Goal: Find specific page/section: Find specific page/section

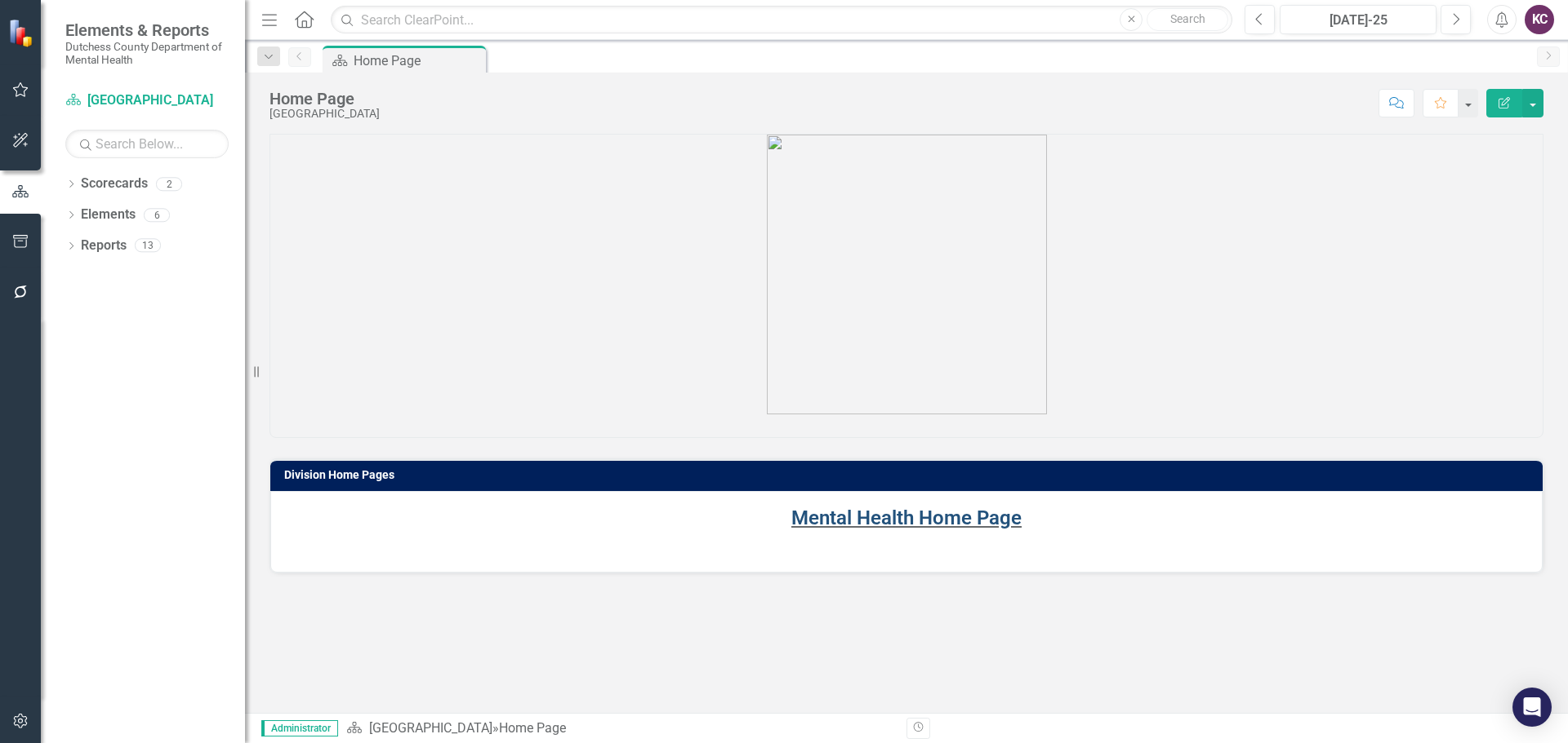
click at [855, 513] on link "Mental Health Home Page" at bounding box center [906, 518] width 231 height 23
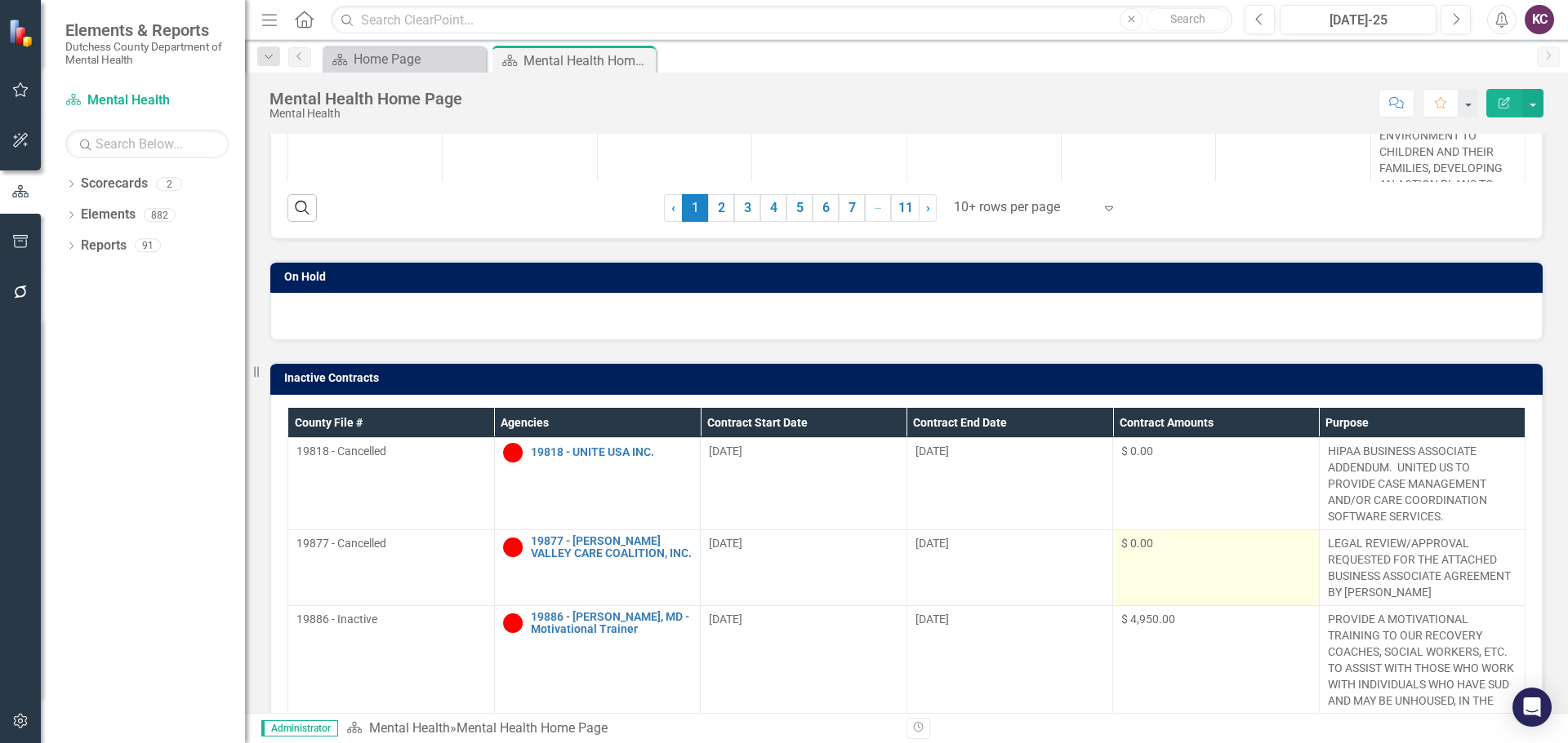
scroll to position [571, 0]
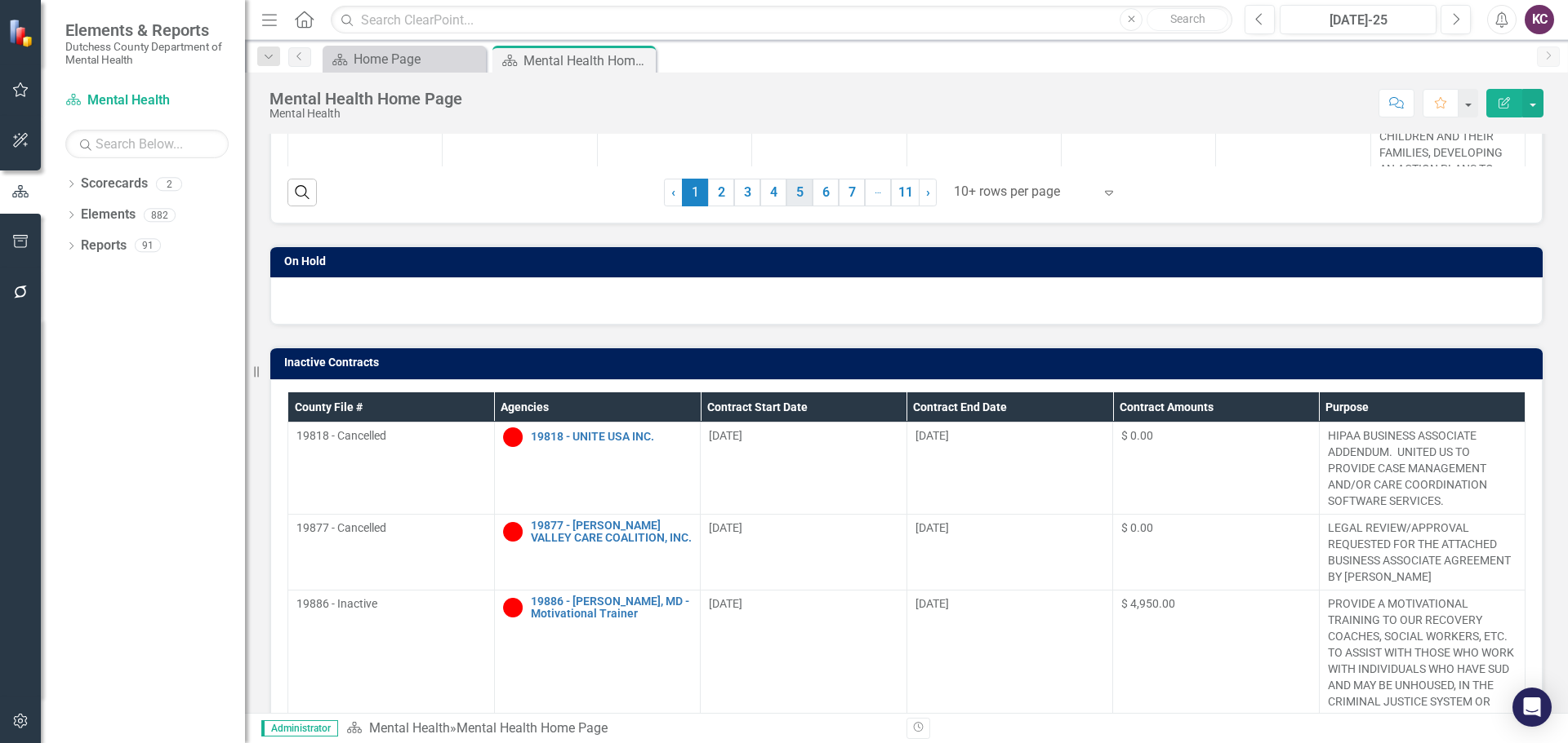
click at [792, 191] on link "5" at bounding box center [799, 192] width 26 height 28
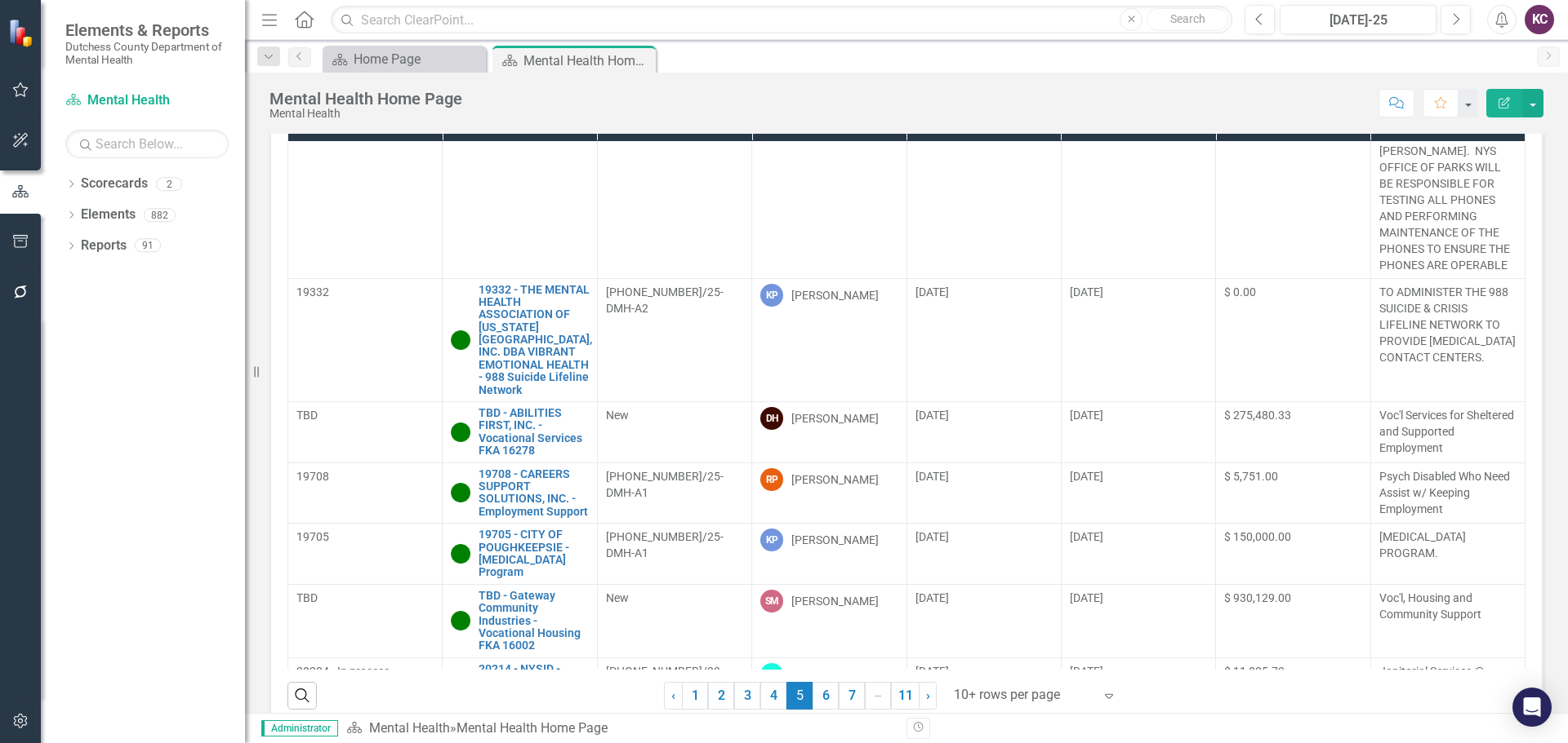
scroll to position [440, 0]
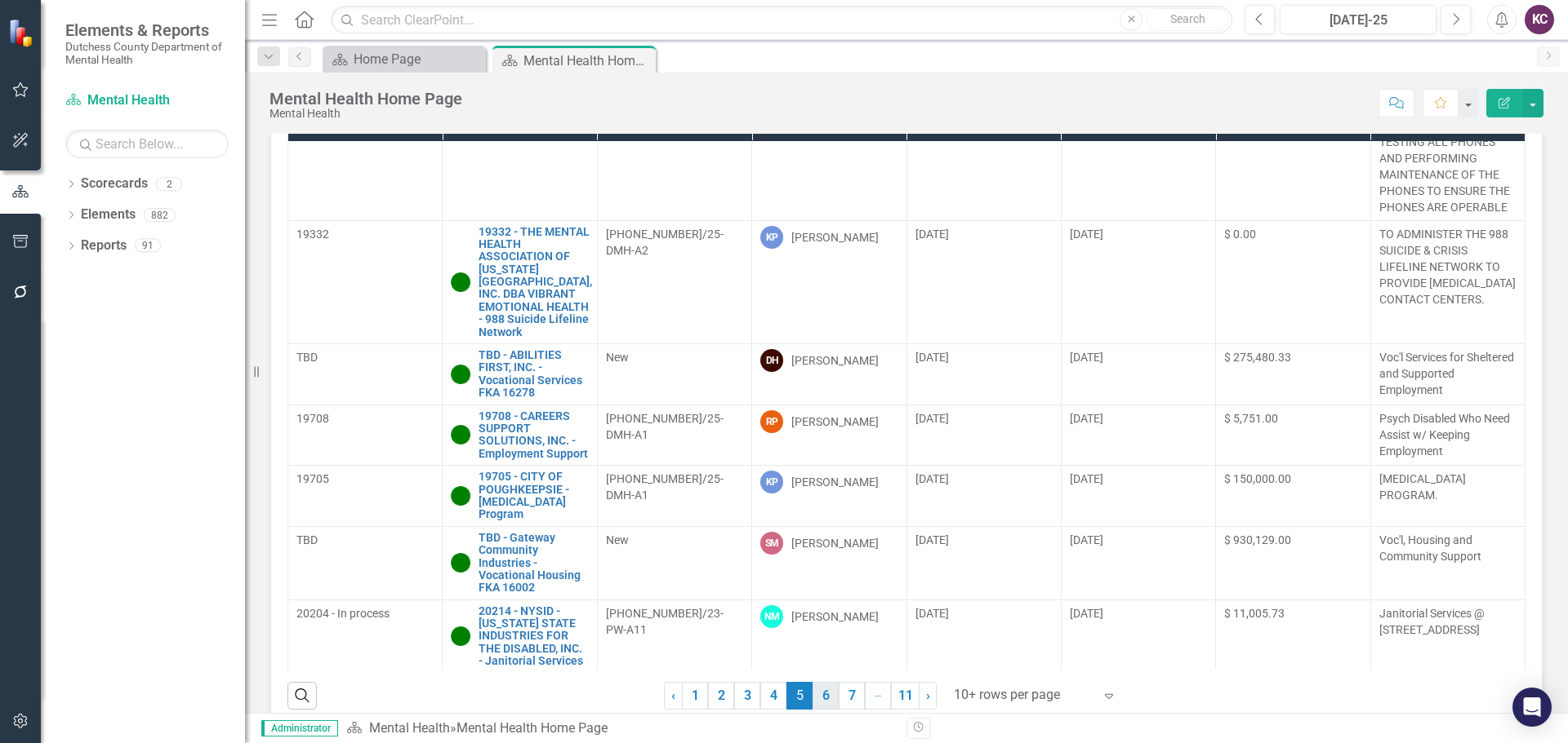
click at [819, 702] on link "6" at bounding box center [825, 696] width 26 height 28
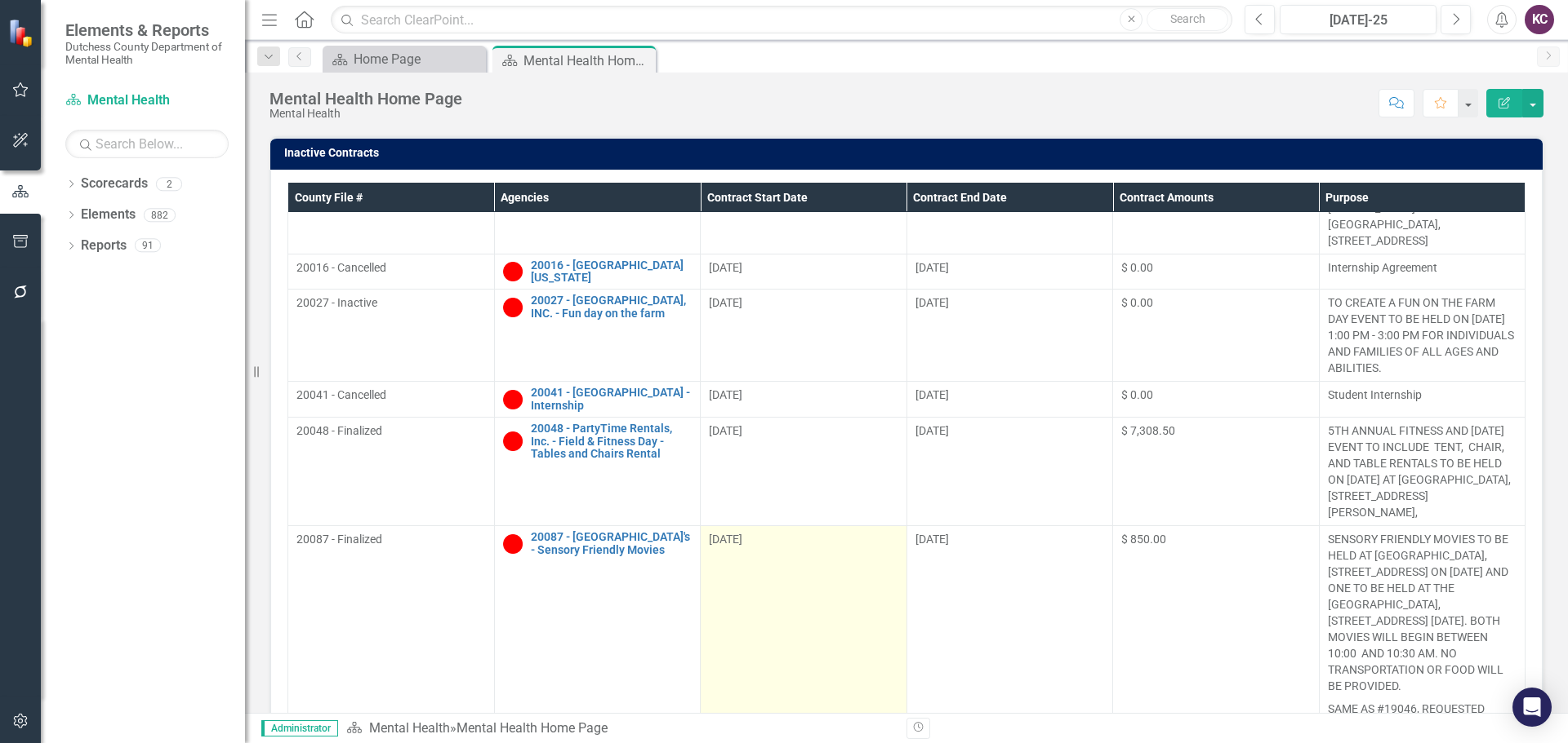
scroll to position [882, 0]
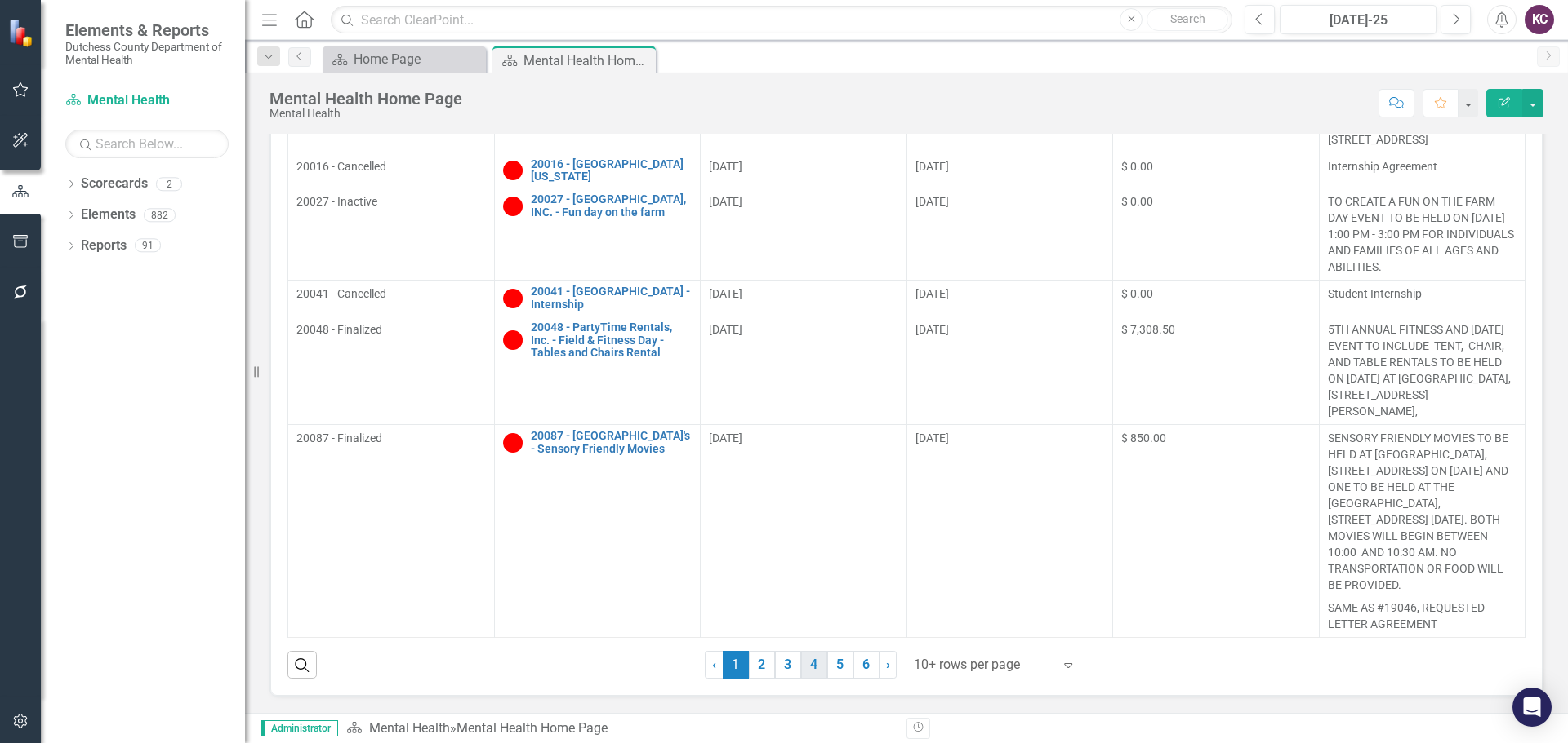
click at [802, 659] on link "4" at bounding box center [814, 665] width 26 height 28
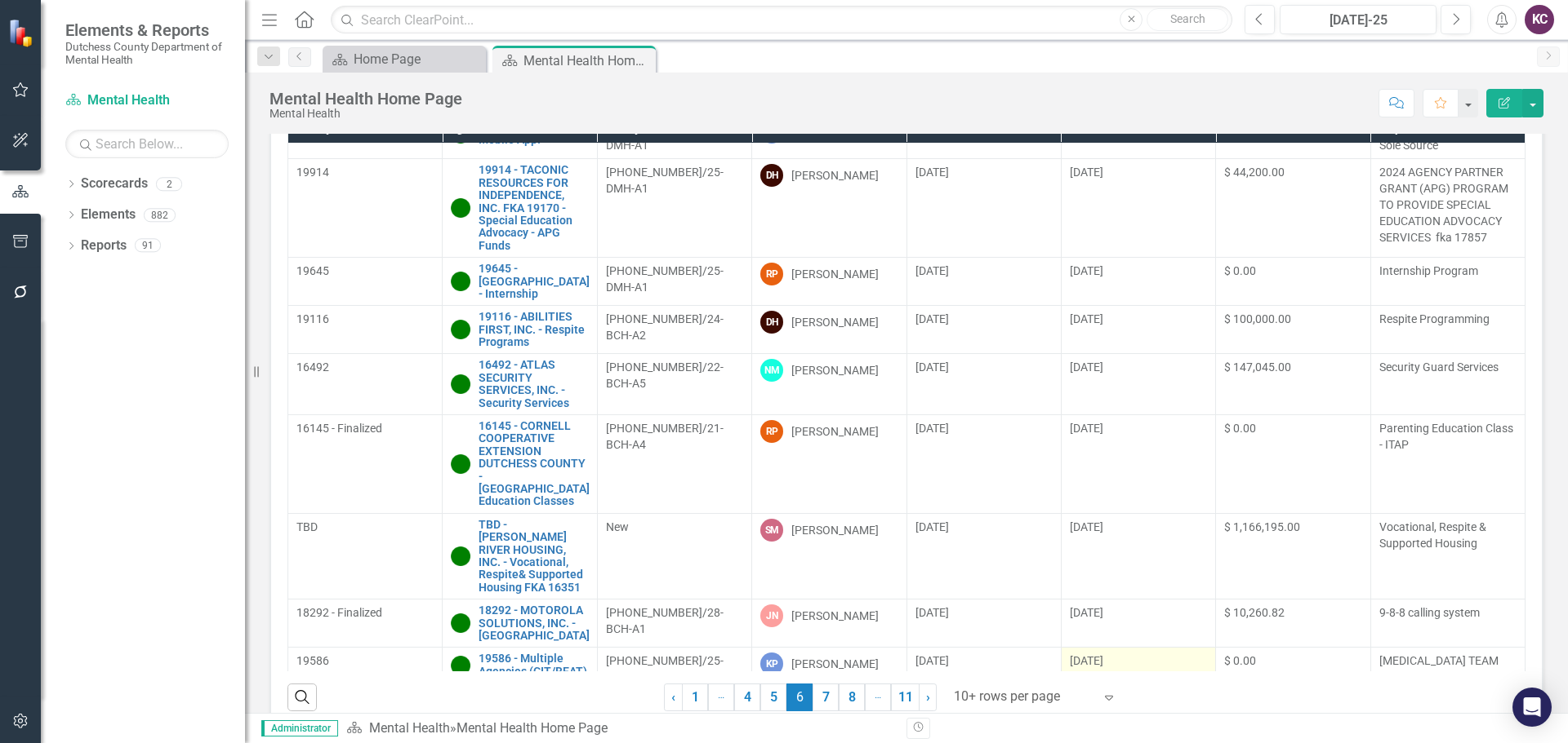
scroll to position [0, 0]
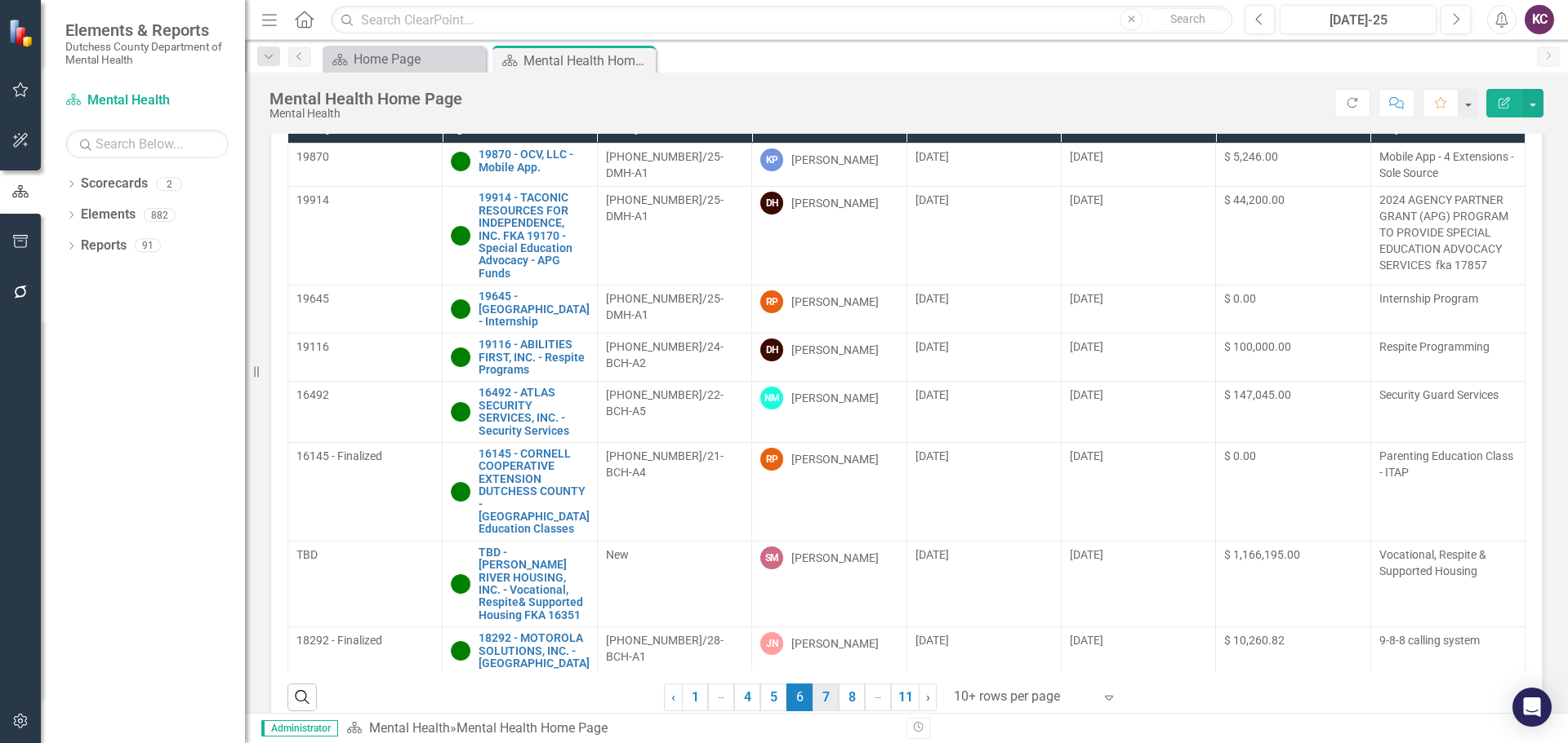
click at [822, 699] on link "7" at bounding box center [825, 697] width 26 height 28
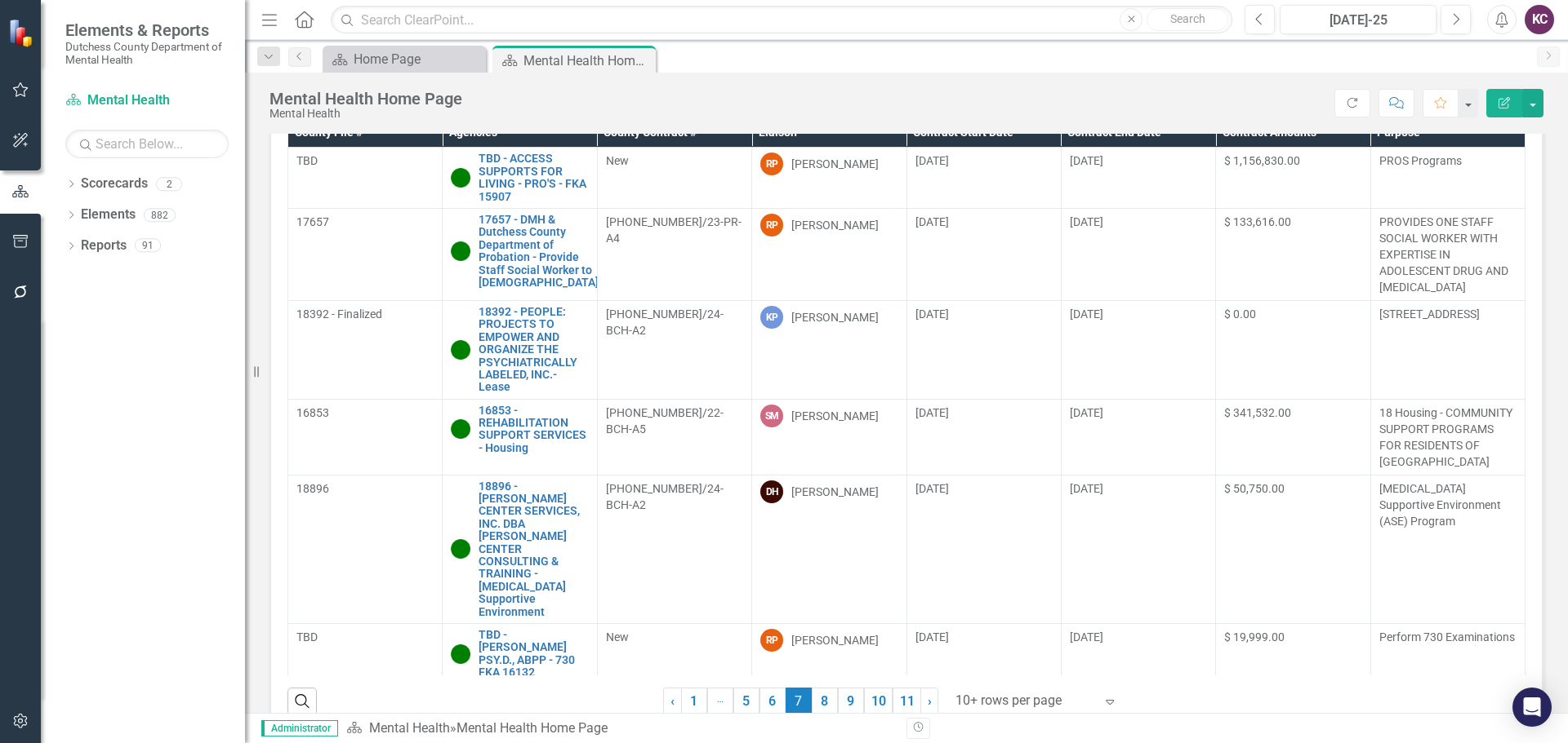
scroll to position [69, 0]
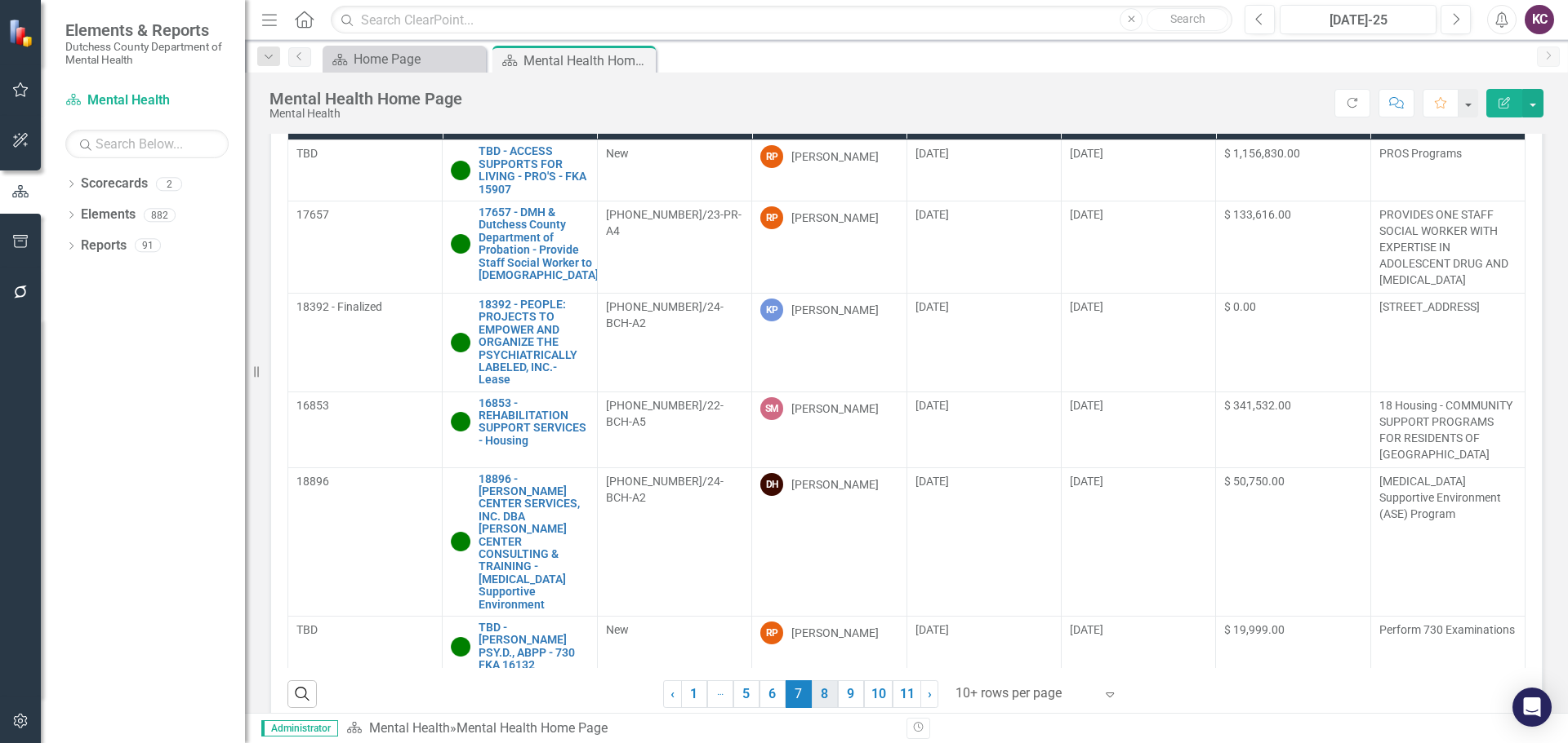
click at [819, 691] on link "8" at bounding box center [825, 694] width 26 height 28
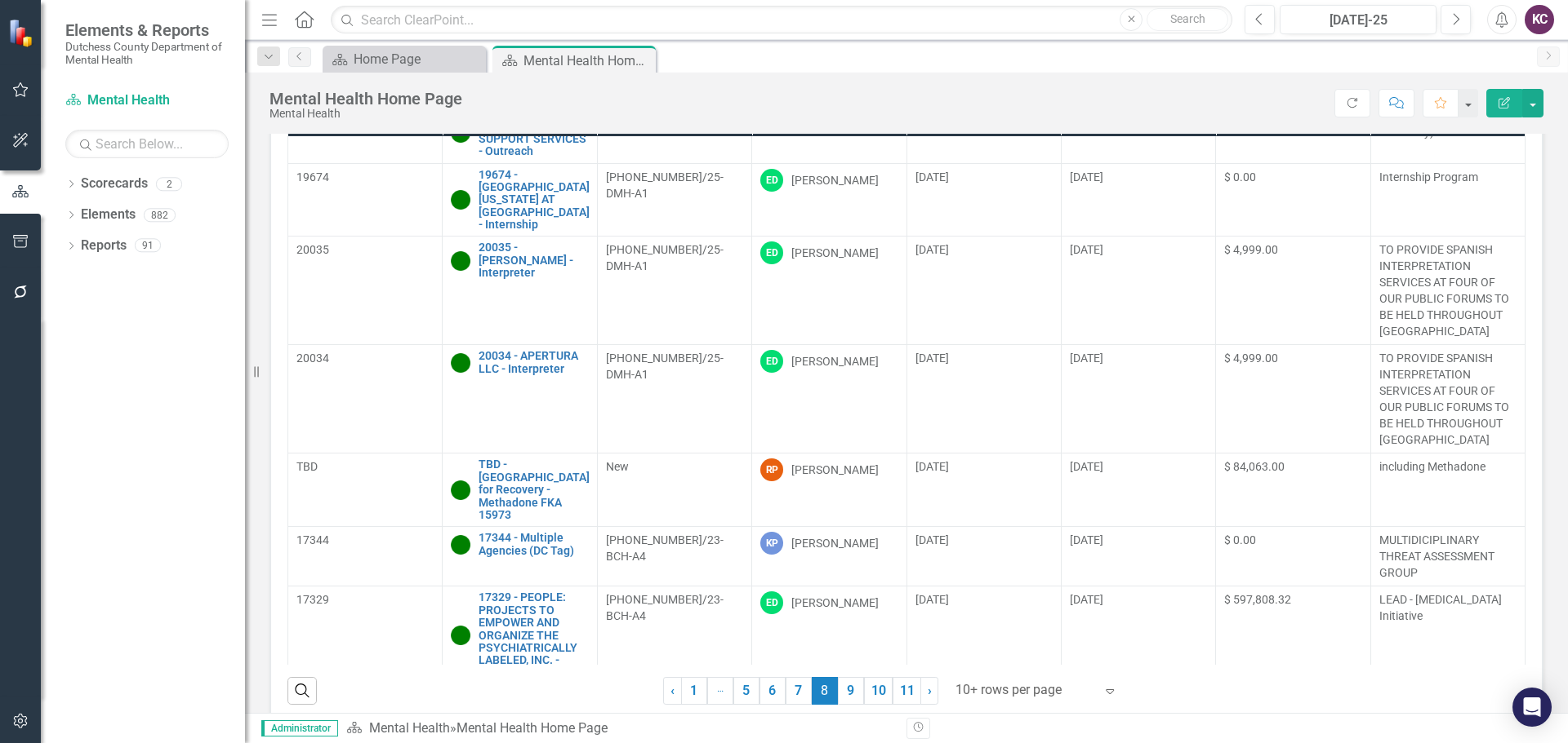
scroll to position [304, 0]
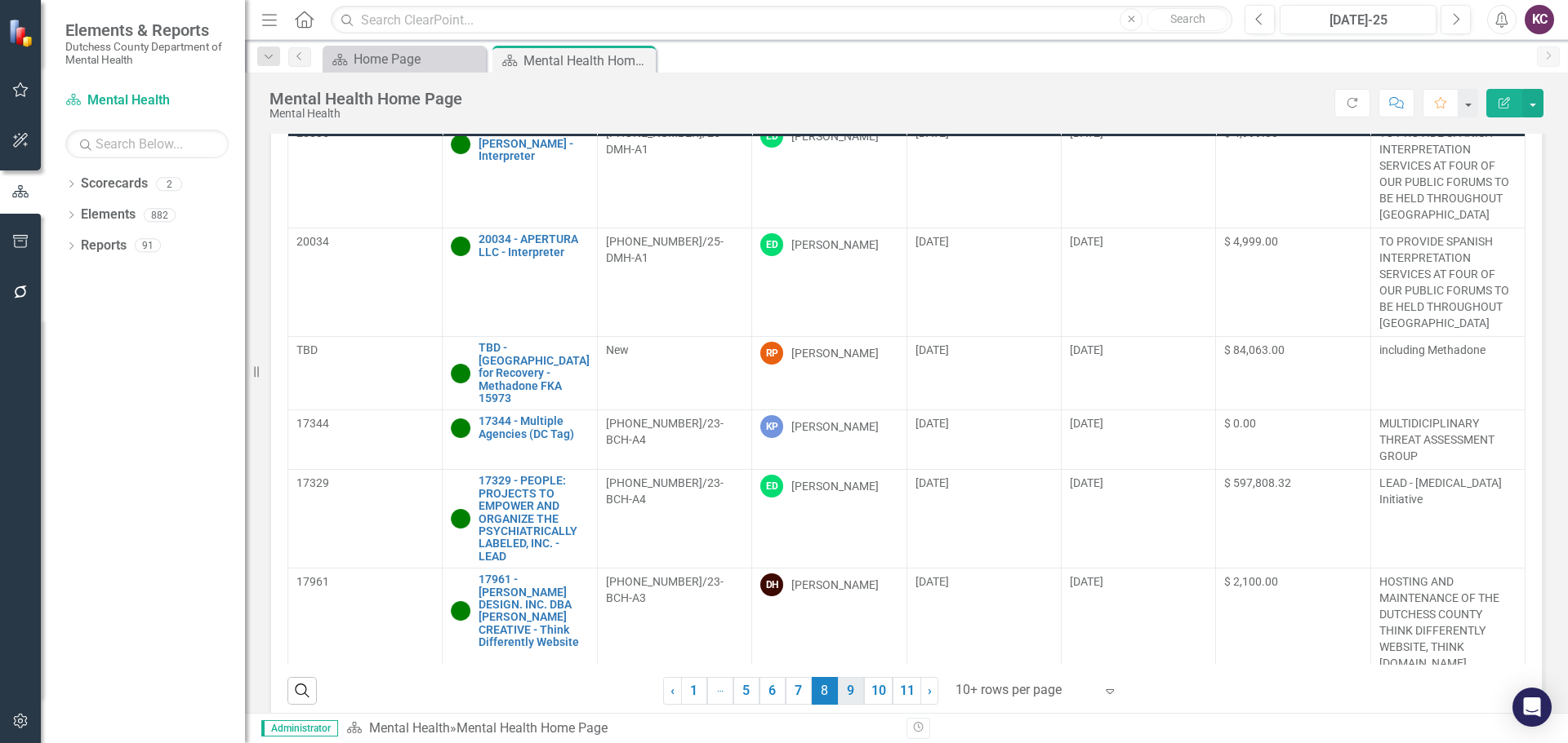
click at [851, 688] on link "9" at bounding box center [850, 691] width 26 height 28
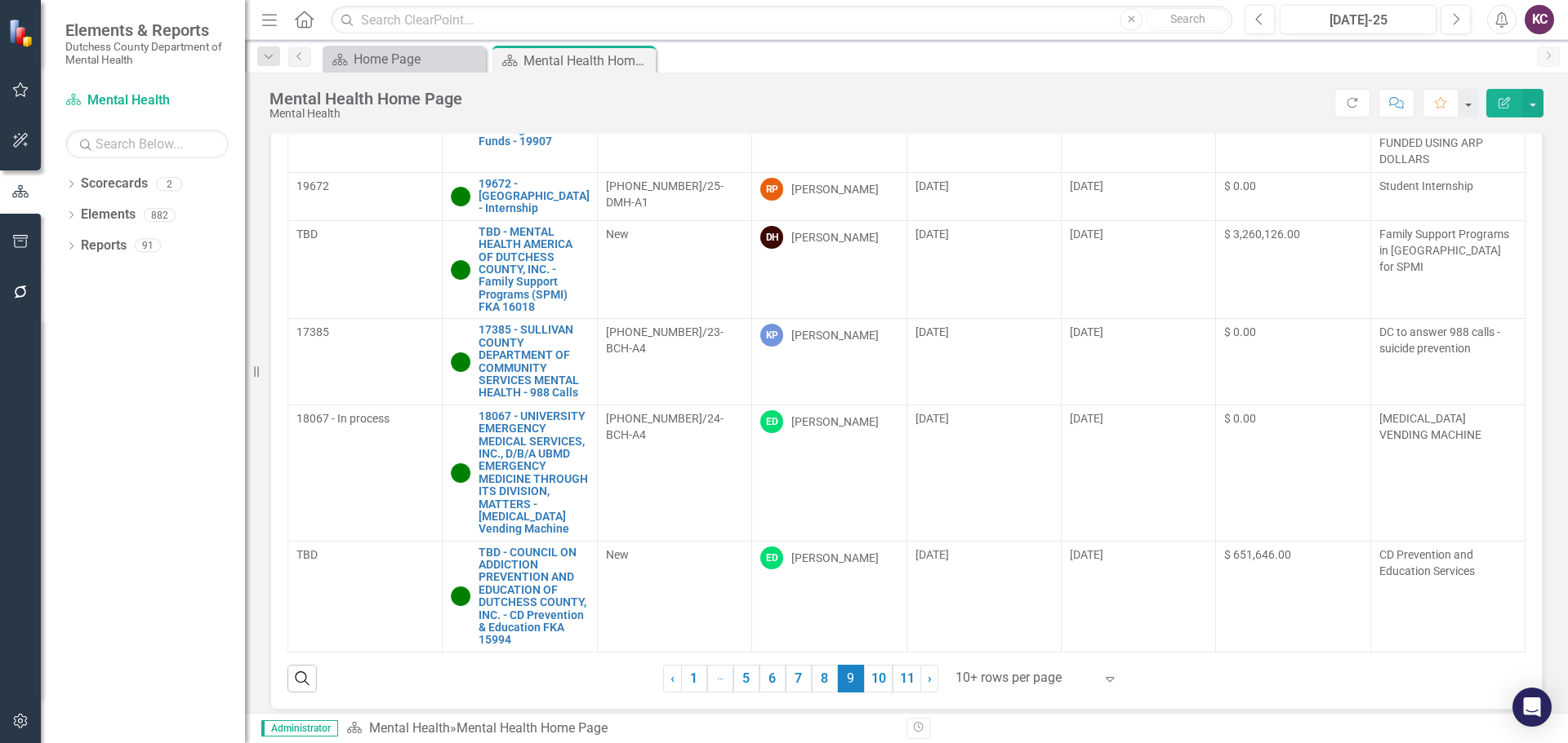
scroll to position [82, 0]
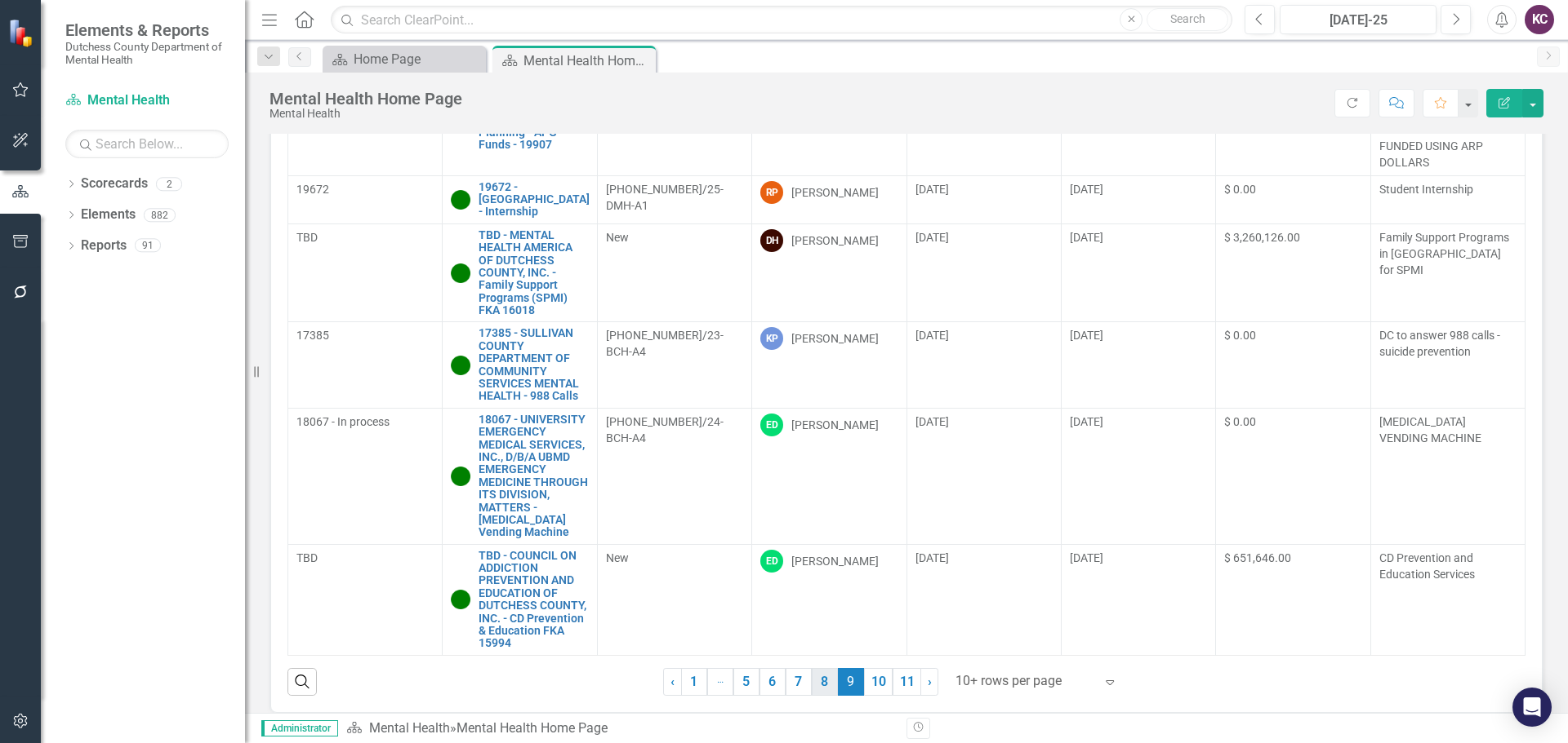
click at [819, 688] on link "8" at bounding box center [825, 682] width 26 height 28
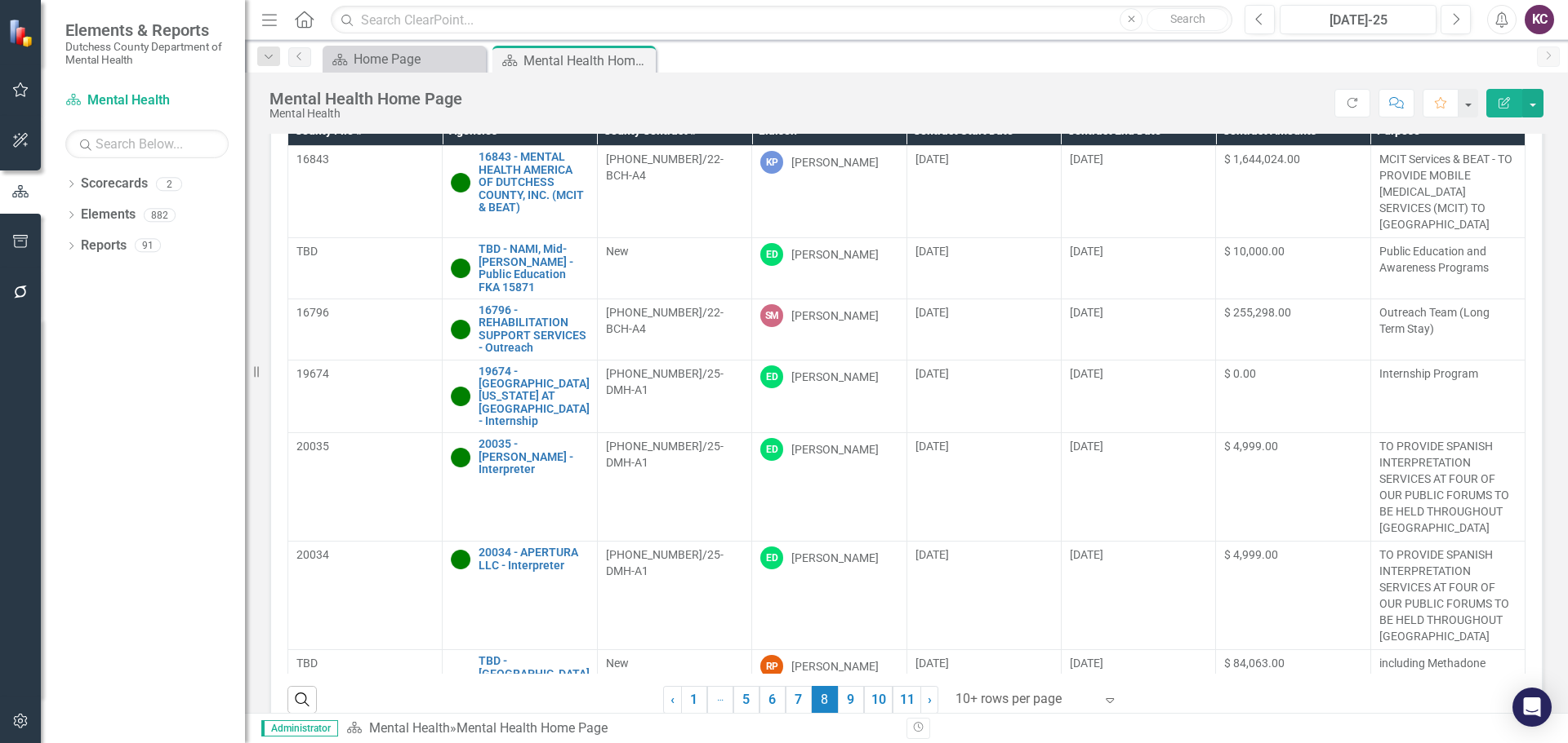
scroll to position [70, 0]
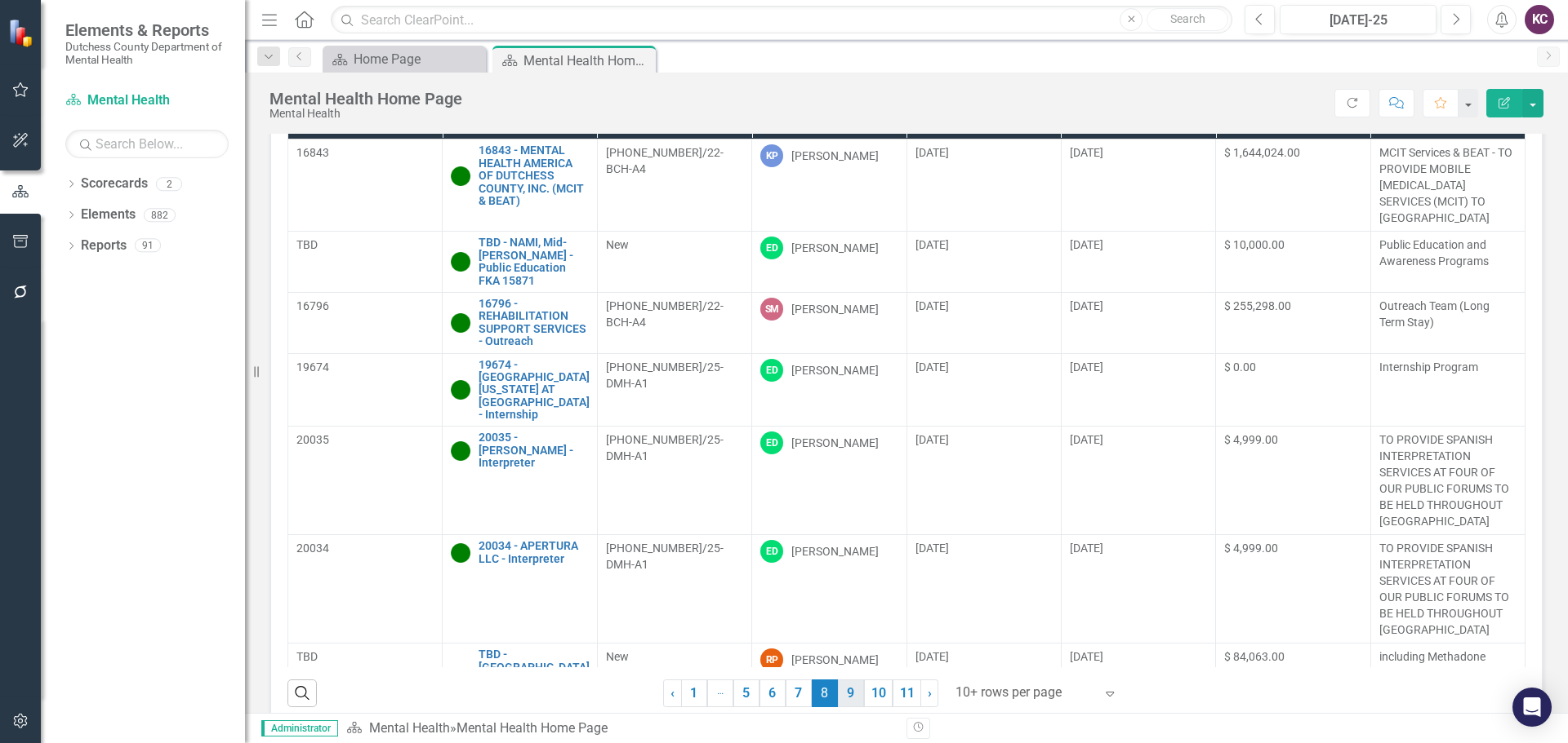
click at [840, 698] on link "9" at bounding box center [850, 693] width 26 height 28
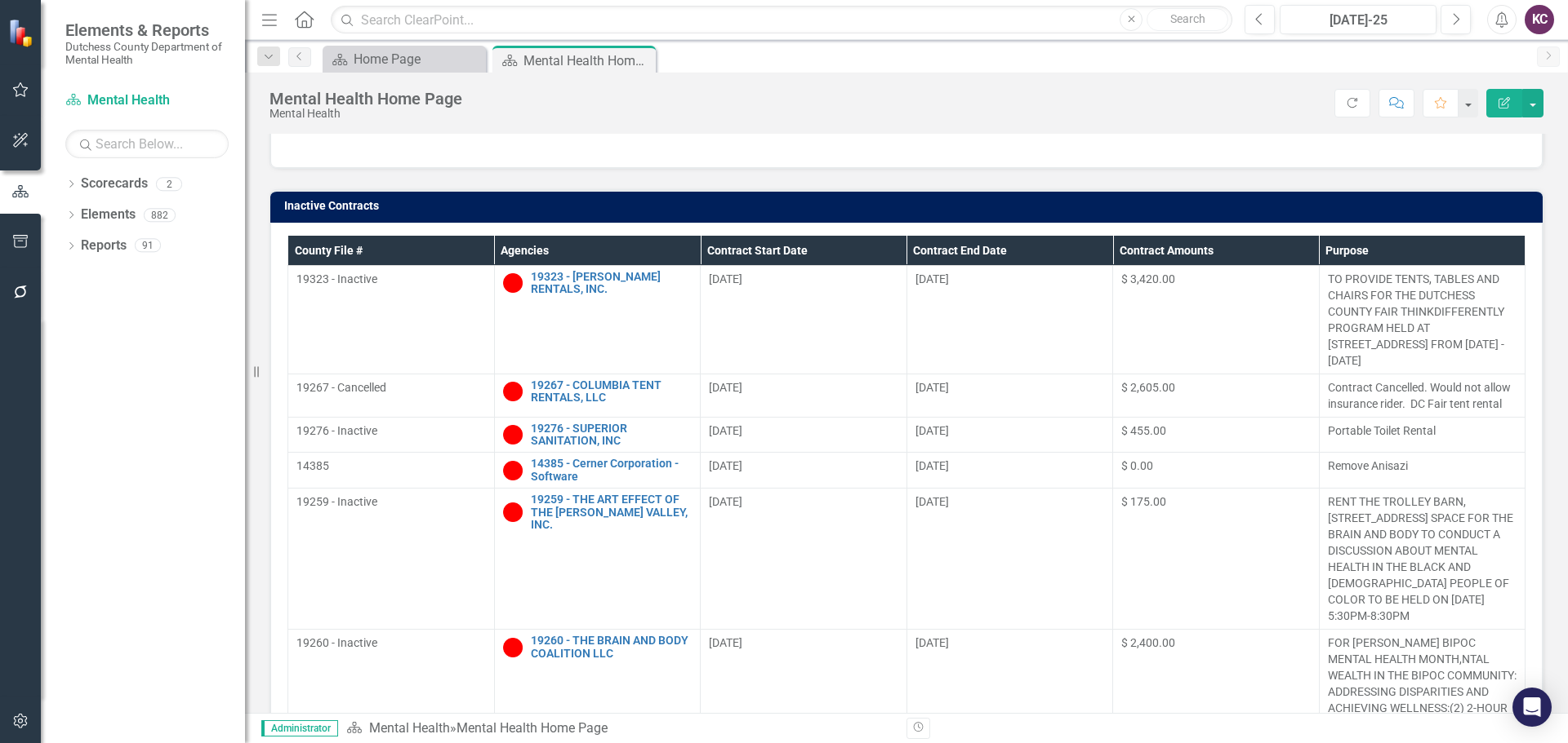
scroll to position [158, 0]
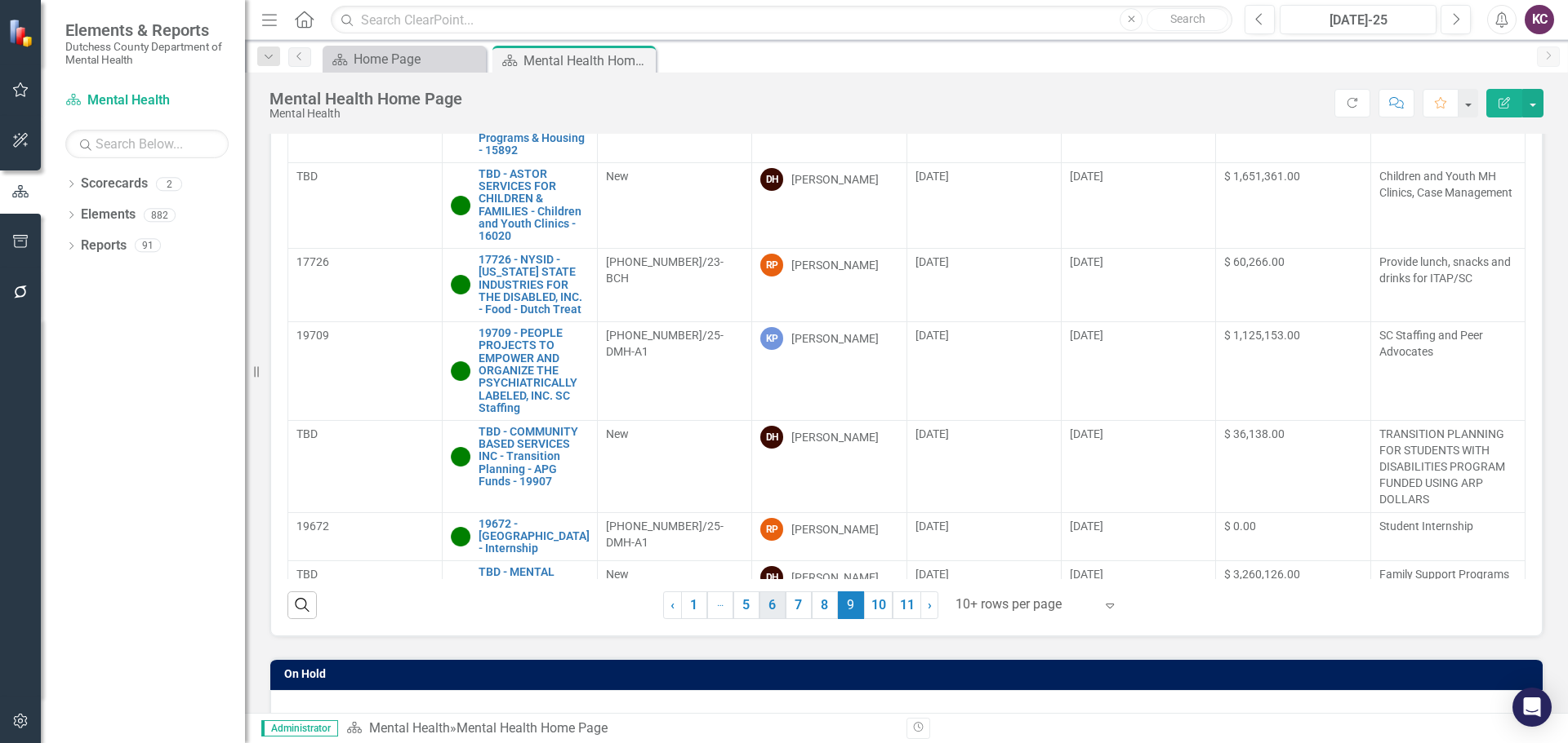
click at [771, 606] on link "6" at bounding box center [772, 605] width 26 height 28
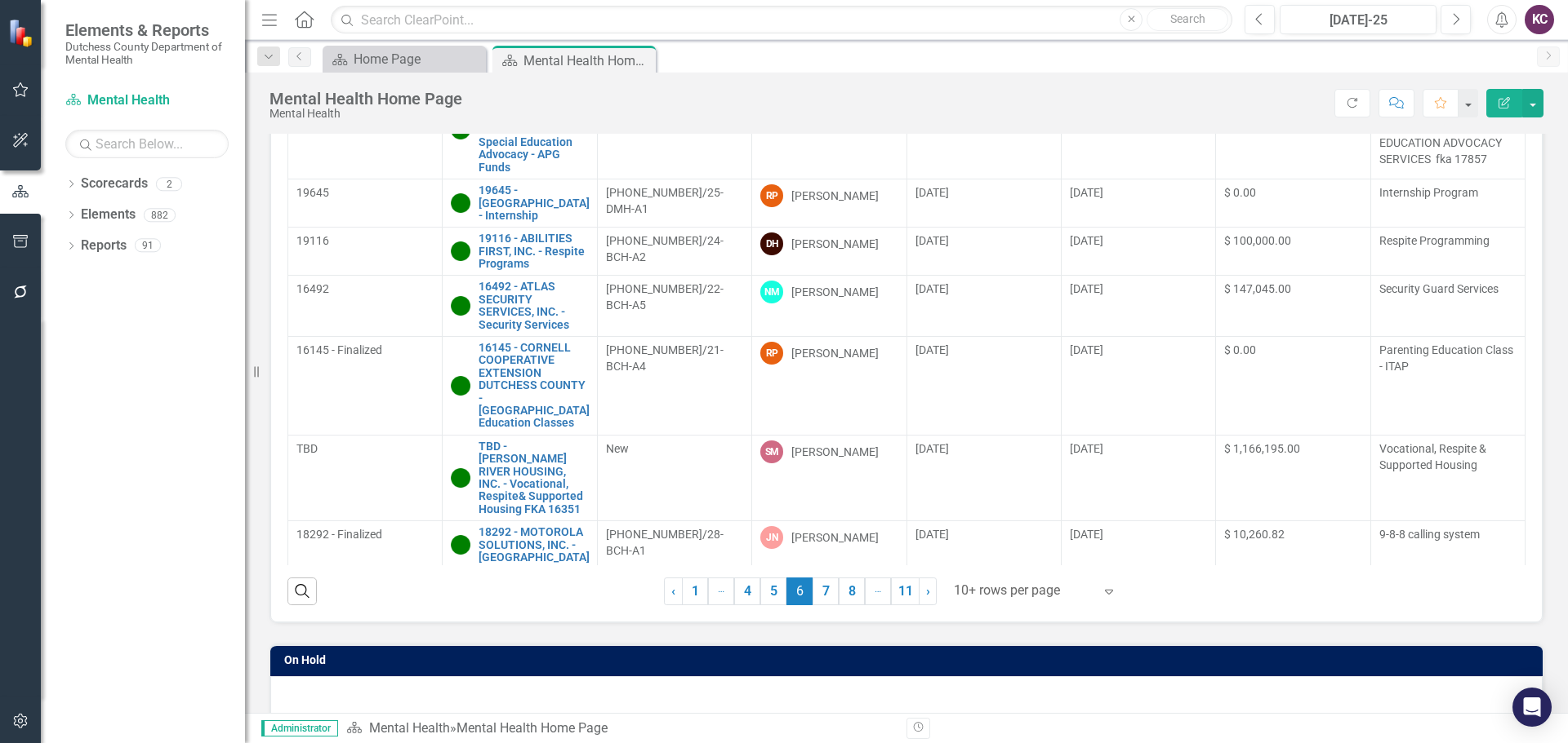
scroll to position [0, 0]
